Goal: Check status: Check status

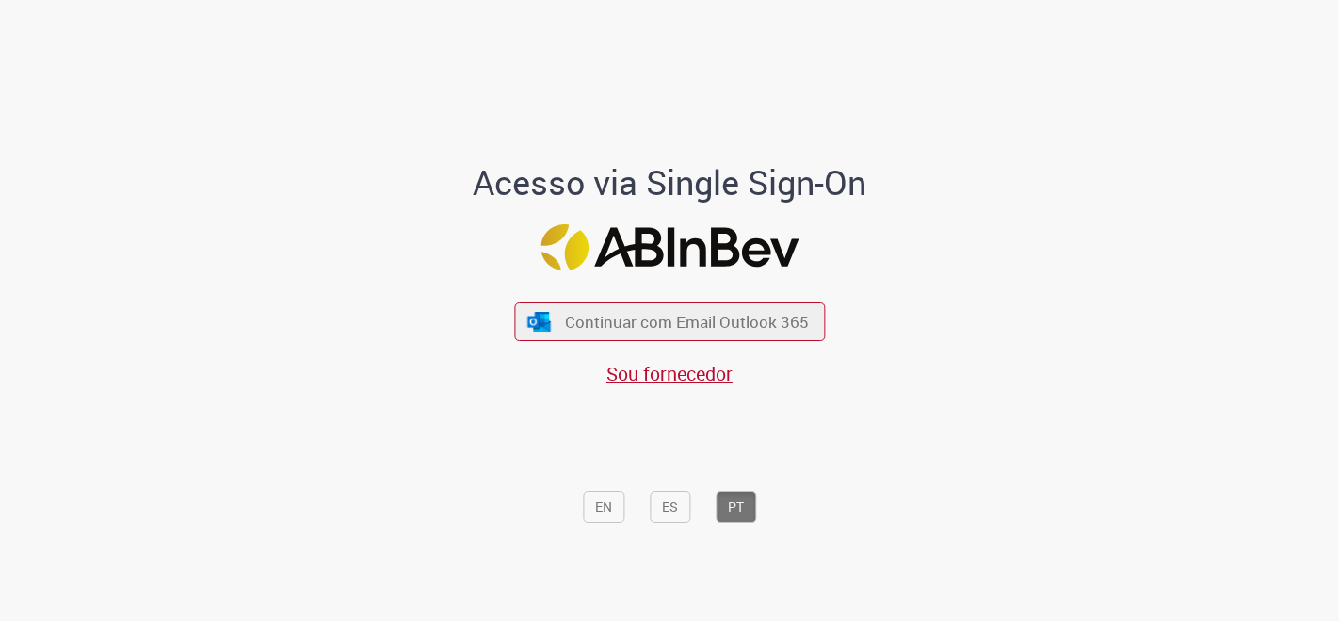
click at [761, 292] on div "Continuar com Email Outlook 365 Sou fornecedor" at bounding box center [669, 335] width 311 height 105
click at [632, 321] on span "Continuar com Email Outlook 365" at bounding box center [687, 322] width 249 height 22
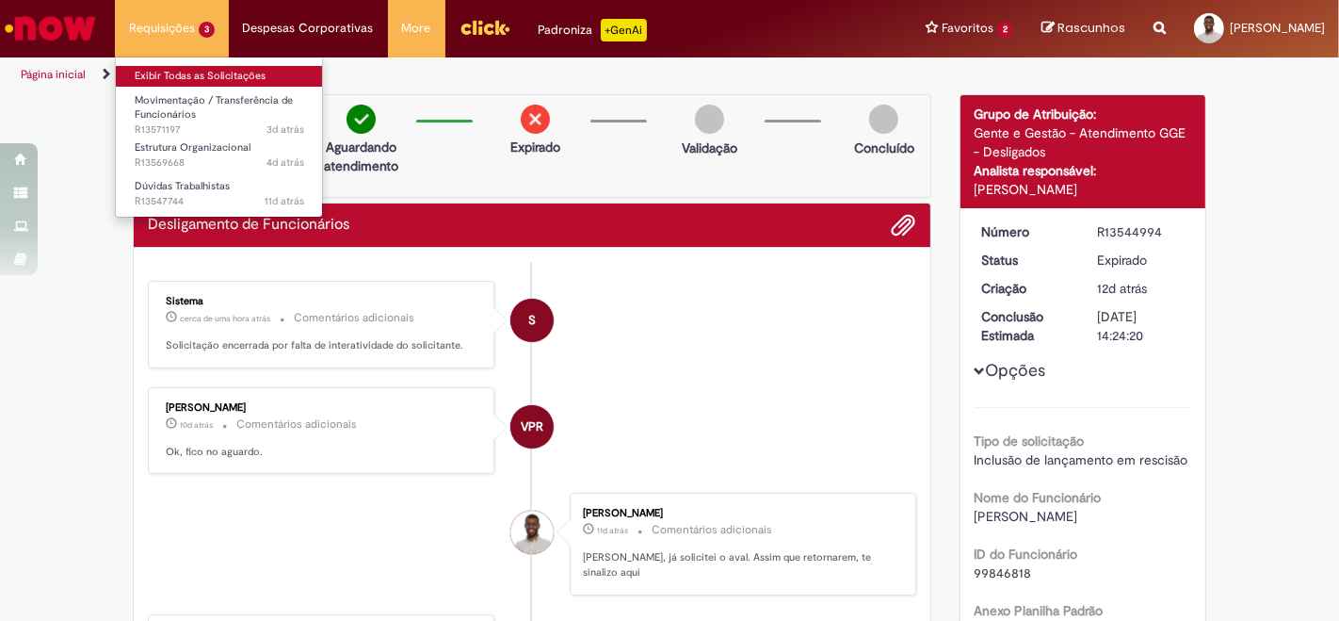
click at [166, 81] on link "Exibir Todas as Solicitações" at bounding box center [219, 76] width 207 height 21
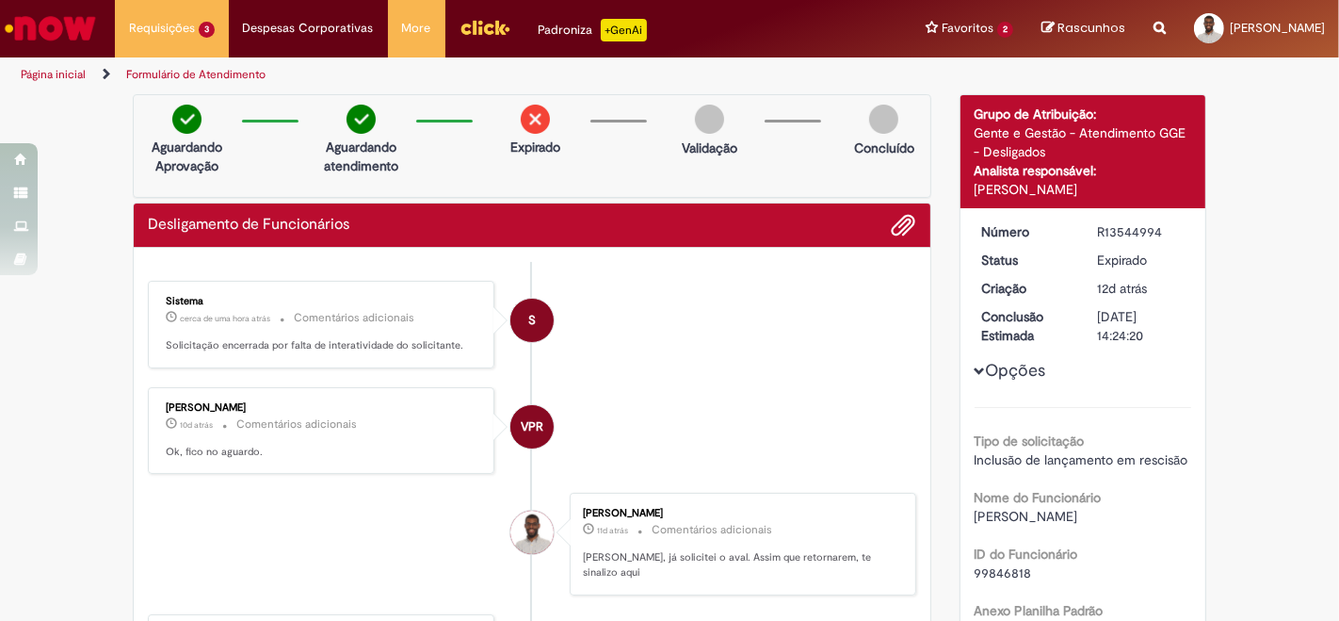
click at [881, 317] on li "S Sistema cerca de uma hora atrás cerca de uma hora atrás Comentários adicionai…" at bounding box center [532, 325] width 769 height 88
